Goal: Communication & Community: Share content

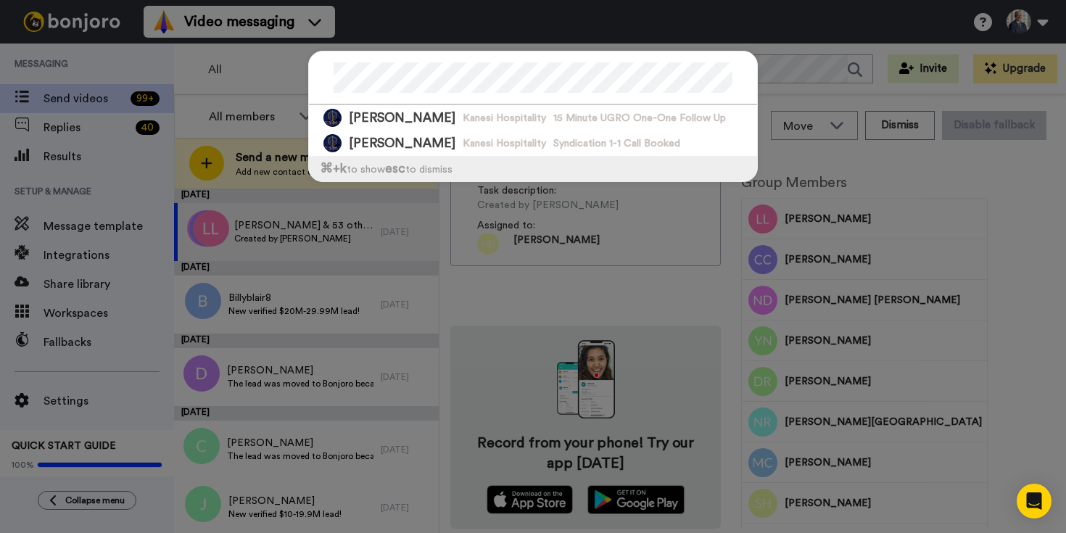
click at [233, 75] on div "[PERSON_NAME] Kanesi Hospitality 15 Minute UGRO One-One Follow Up [PERSON_NAME]…" at bounding box center [533, 266] width 1066 height 533
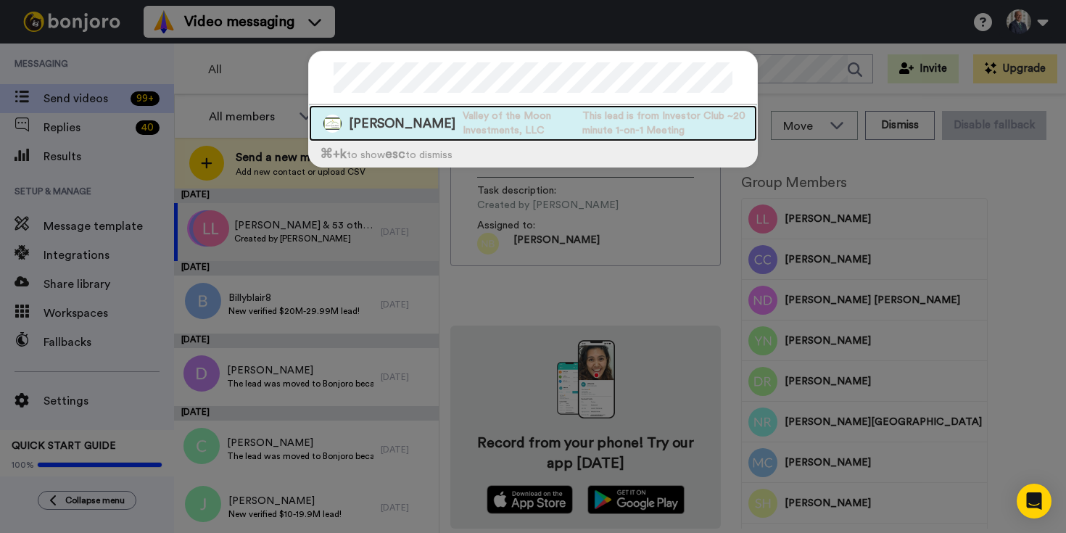
click at [463, 130] on span "Valley of the Moon Investments, LLC" at bounding box center [519, 123] width 112 height 29
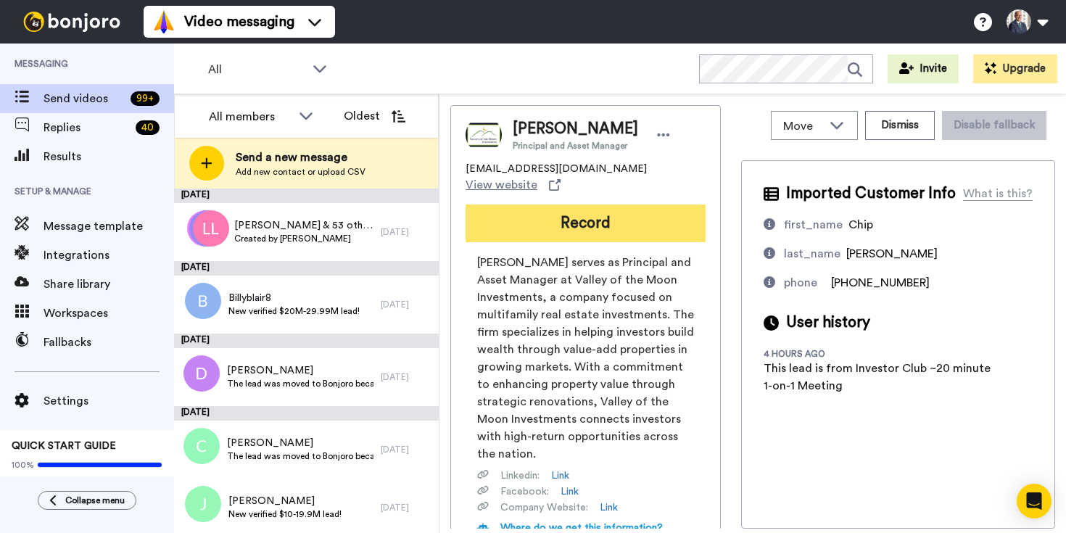
click at [590, 231] on button "Record" at bounding box center [585, 223] width 240 height 38
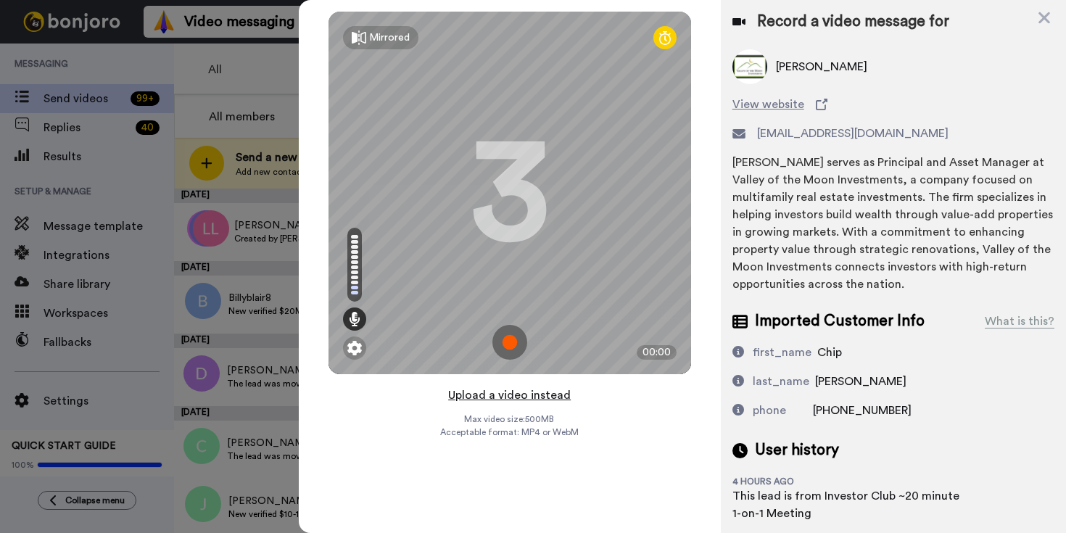
click at [532, 392] on button "Upload a video instead" at bounding box center [509, 395] width 131 height 19
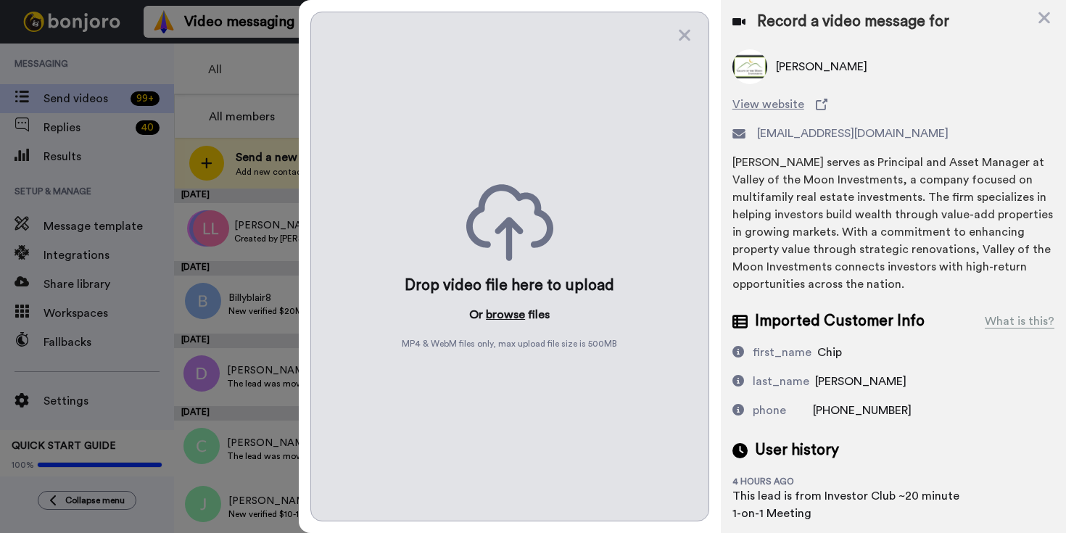
click at [500, 309] on button "browse" at bounding box center [505, 314] width 39 height 17
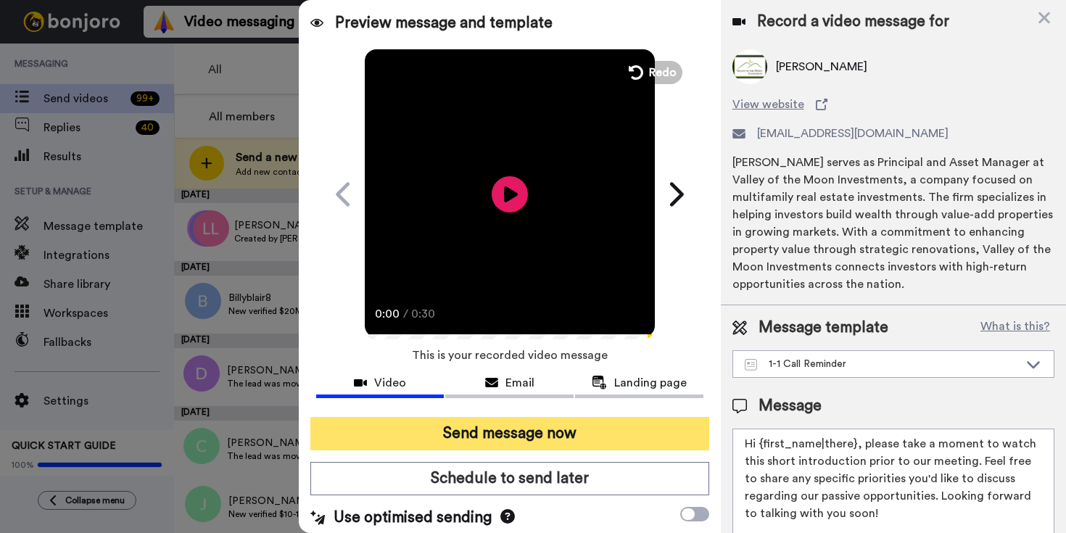
click at [568, 439] on button "Send message now" at bounding box center [509, 433] width 399 height 33
